Goal: Task Accomplishment & Management: Manage account settings

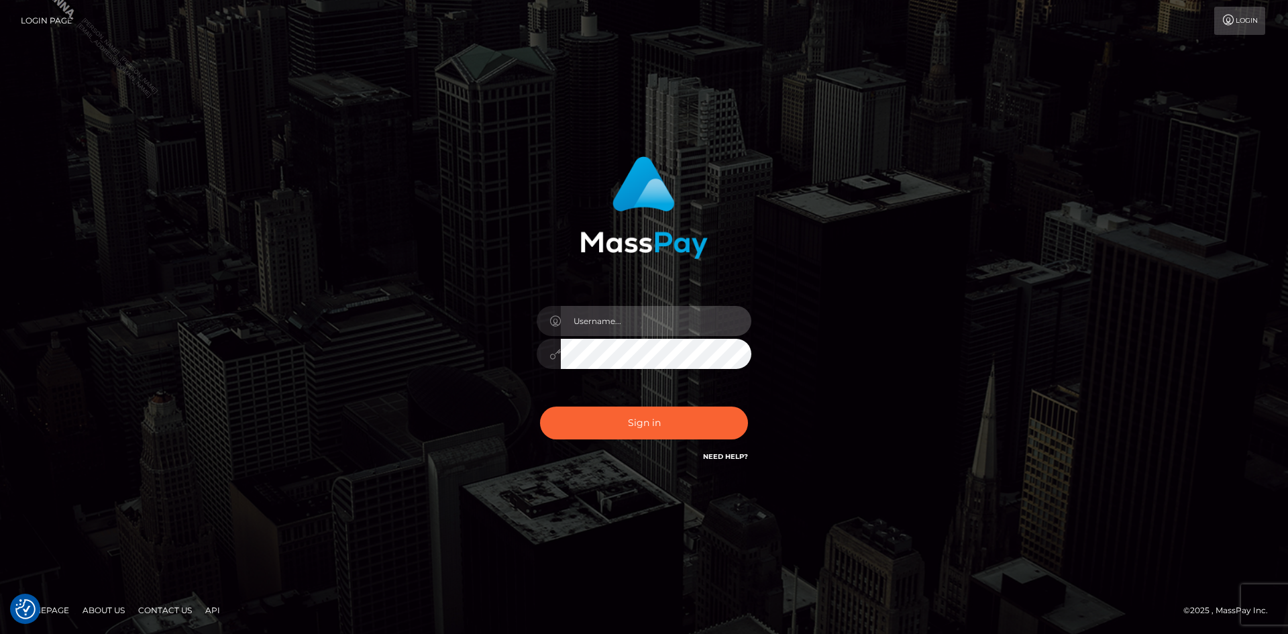
click at [652, 330] on input "text" at bounding box center [656, 321] width 191 height 30
type input "[PERSON_NAME].Spree"
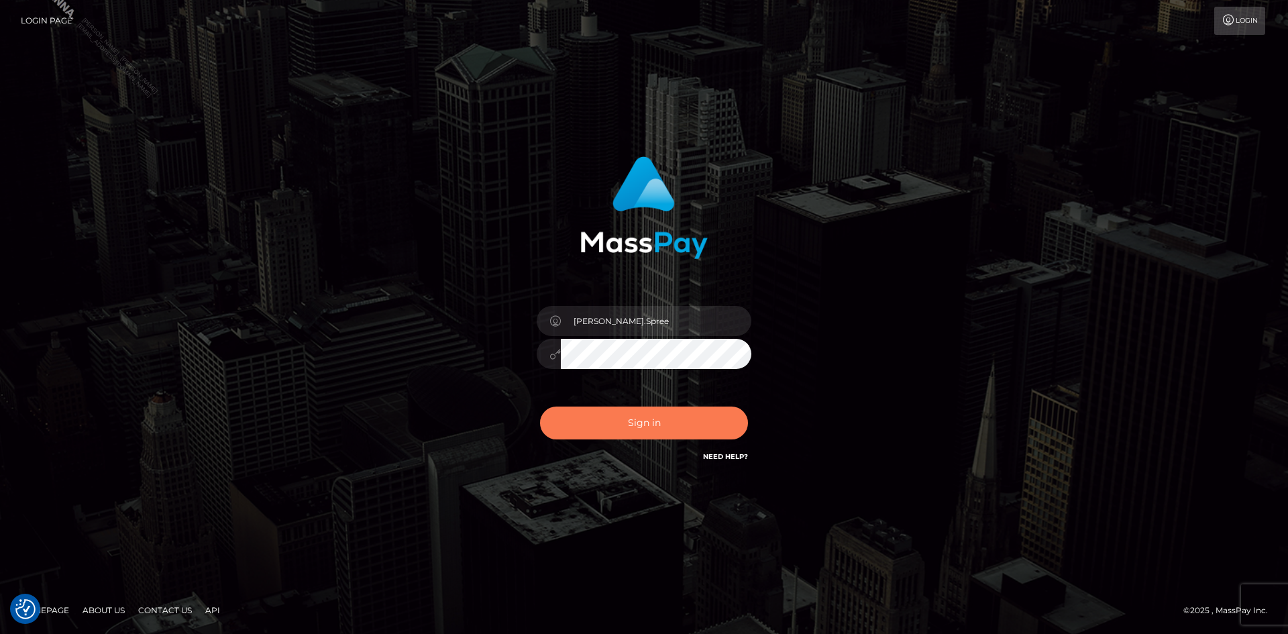
click at [633, 433] on button "Sign in" at bounding box center [644, 423] width 208 height 33
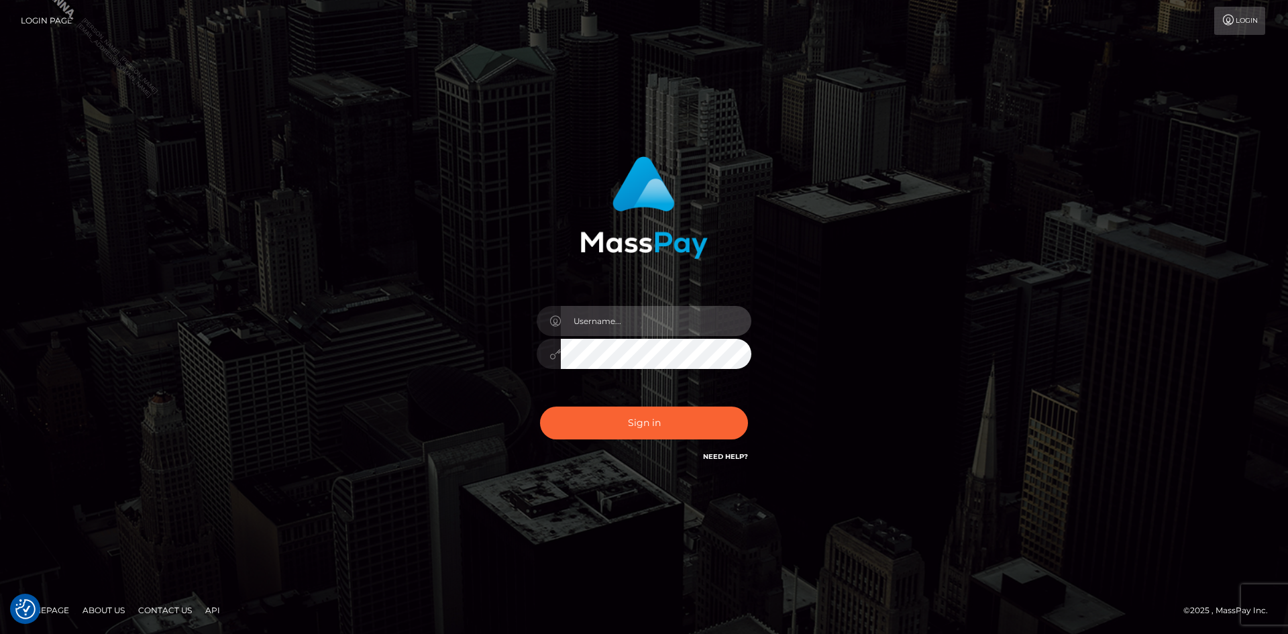
click at [621, 325] on input "text" at bounding box center [656, 321] width 191 height 30
type input "Marco.Spree"
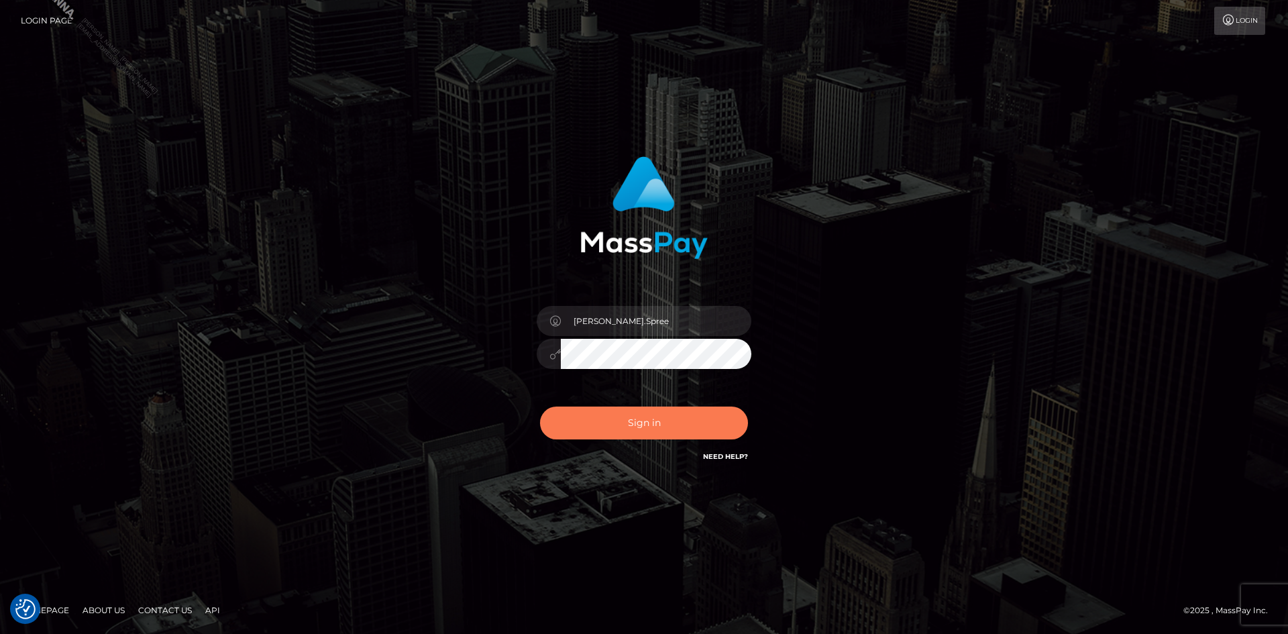
click at [650, 416] on button "Sign in" at bounding box center [644, 423] width 208 height 33
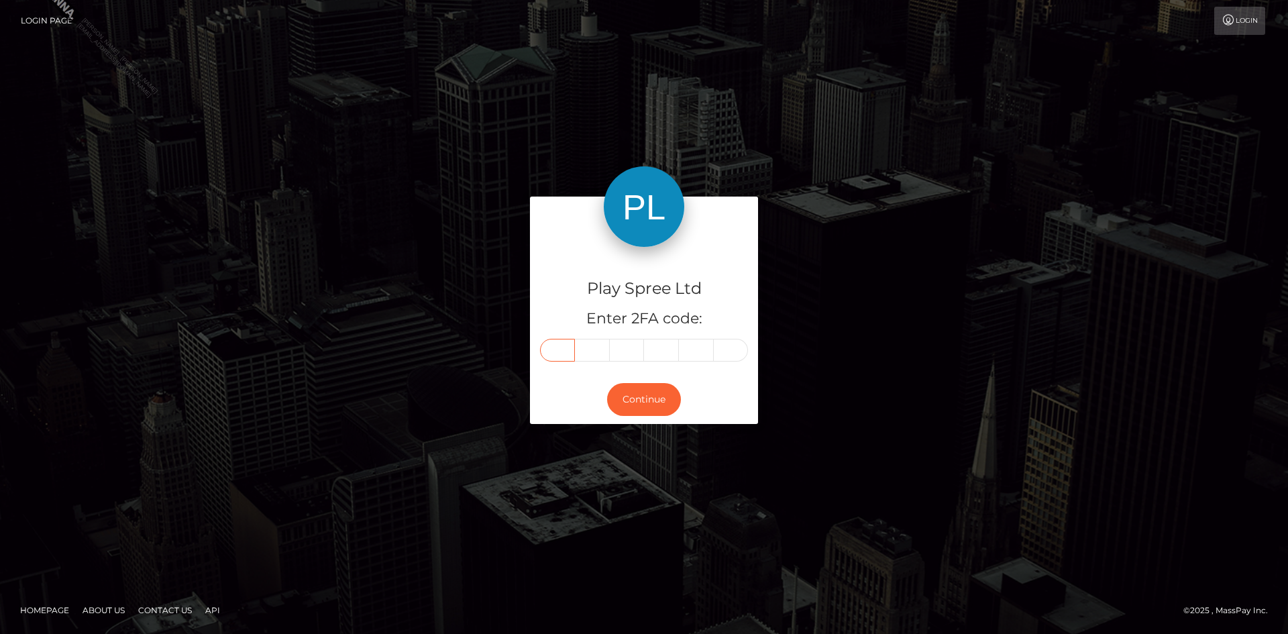
click at [558, 342] on input "text" at bounding box center [557, 350] width 35 height 23
paste input "1"
type input "1"
type input "0"
type input "9"
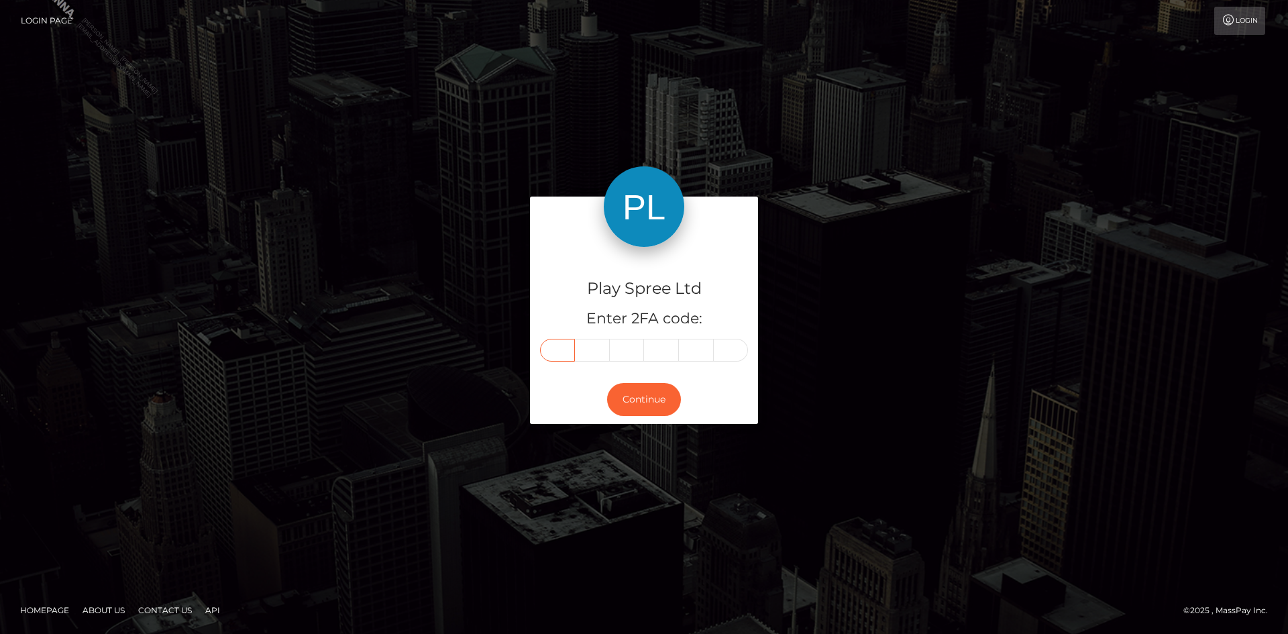
type input "4"
type input "9"
type input "8"
click at [635, 399] on button "Continue" at bounding box center [644, 399] width 74 height 33
